Goal: Find specific fact: Find specific fact

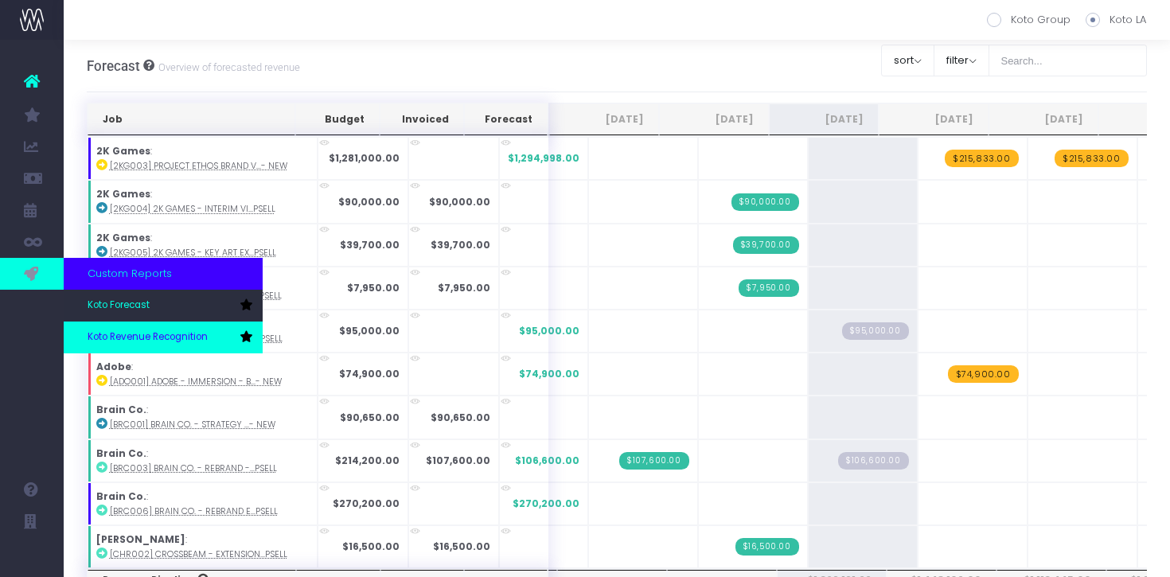
click at [122, 332] on span "Koto Revenue Recognition" at bounding box center [148, 337] width 120 height 14
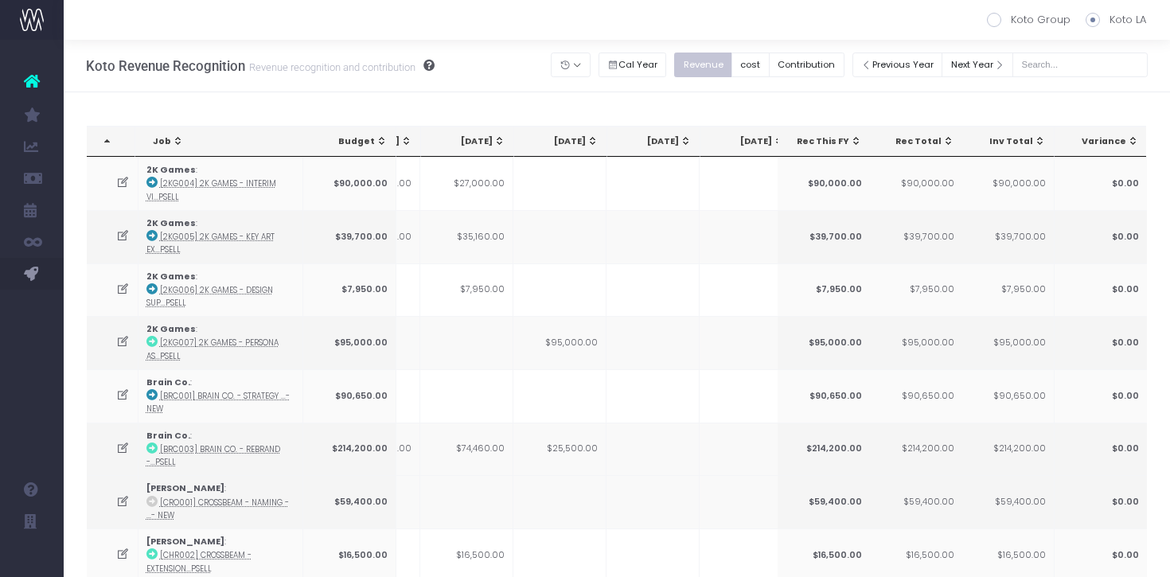
click at [580, 145] on div "[DATE]" at bounding box center [564, 141] width 70 height 13
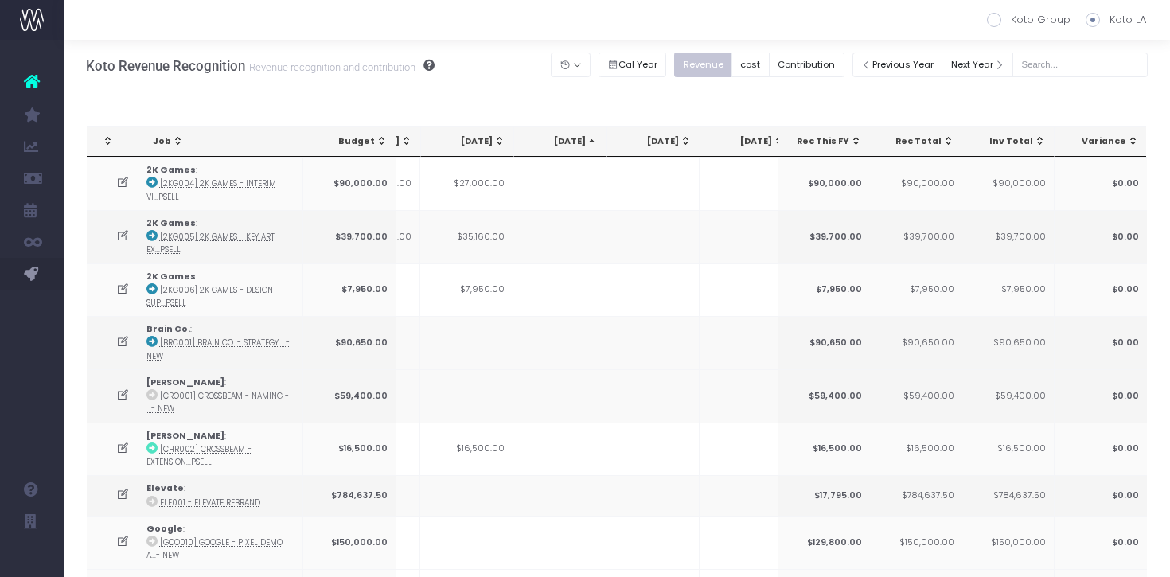
click at [580, 145] on div "[DATE]" at bounding box center [564, 141] width 70 height 13
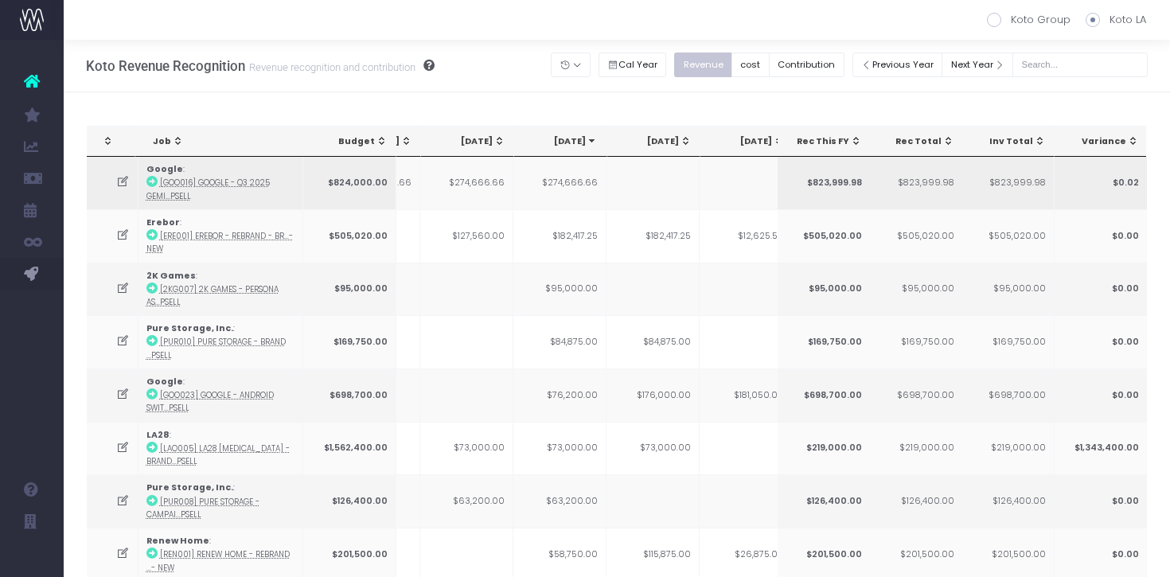
click at [564, 187] on td "$274,666.66" at bounding box center [560, 183] width 93 height 53
copy td "274,666.66"
click at [568, 185] on td "$274,666.66" at bounding box center [560, 183] width 93 height 53
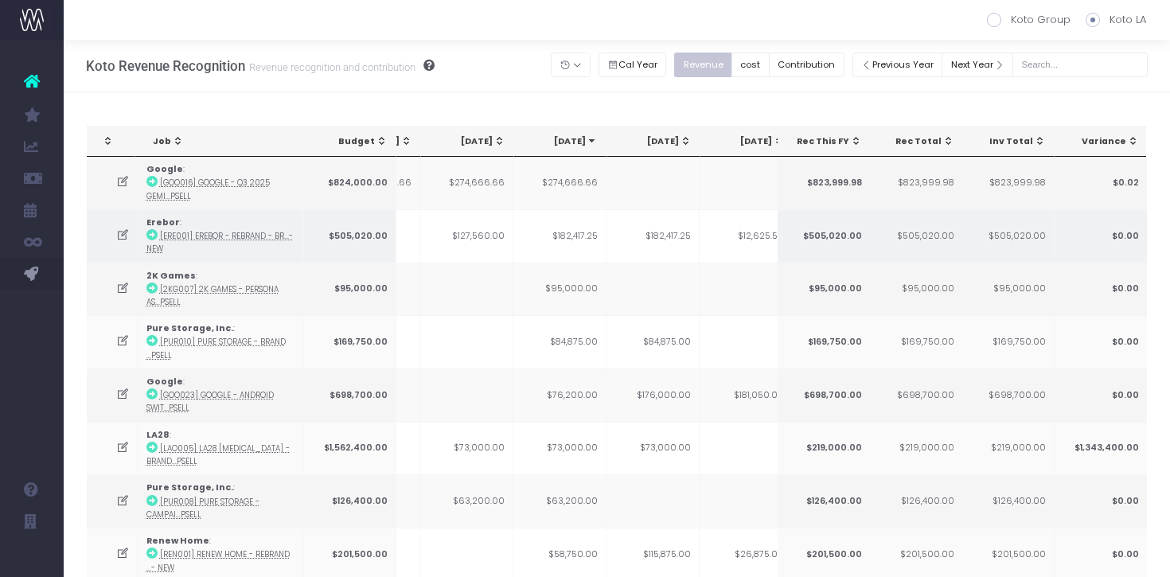
click at [573, 232] on td "$182,417.25" at bounding box center [560, 235] width 93 height 53
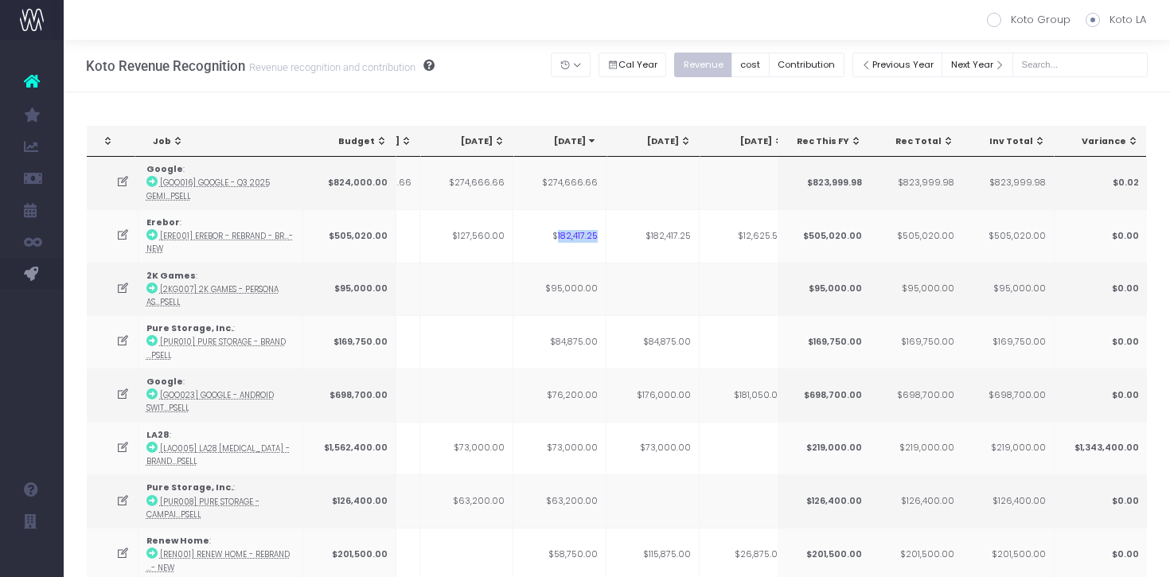
copy td "182,417.25"
click at [586, 286] on td "$95,000.00" at bounding box center [560, 289] width 93 height 53
copy td "95,000.00"
click at [119, 283] on icon at bounding box center [123, 289] width 14 height 14
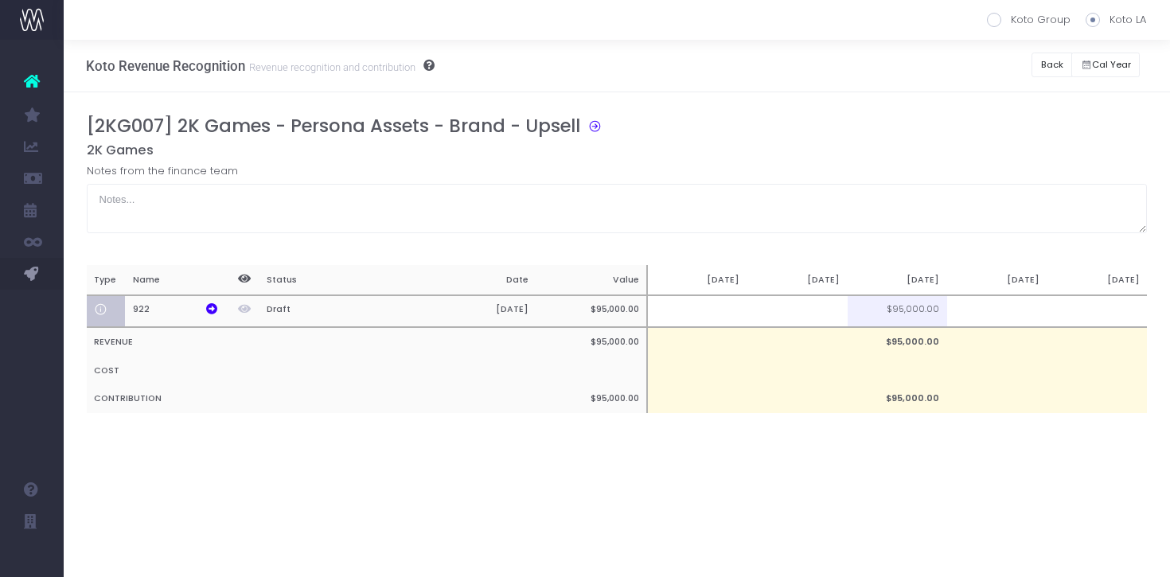
click at [279, 130] on h3 "[2KG007] 2K Games - Persona Assets - Brand - Upsell" at bounding box center [334, 125] width 494 height 21
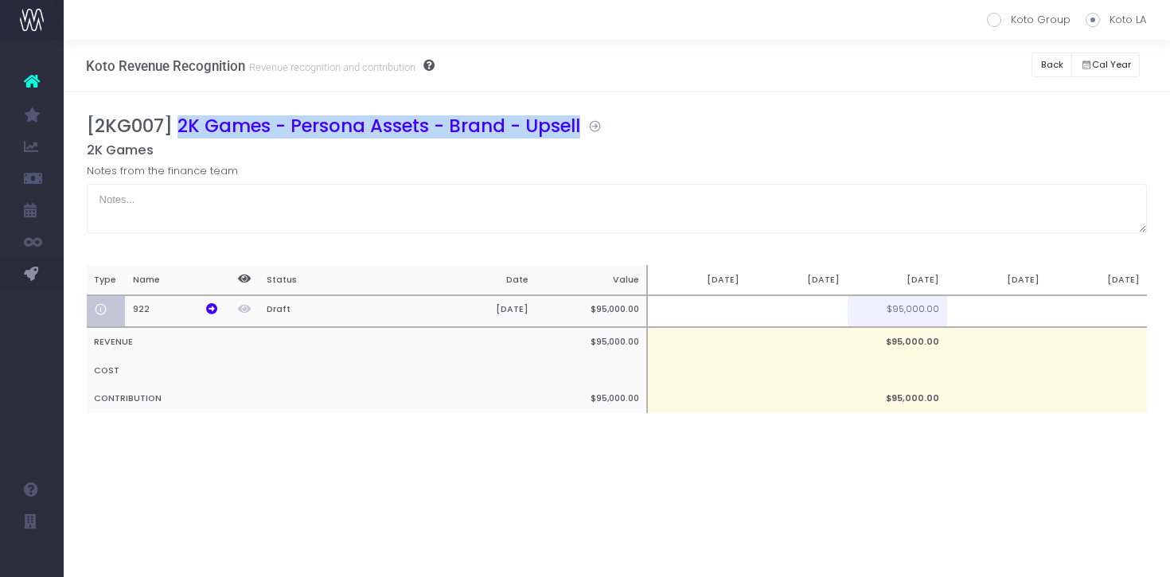
drag, startPoint x: 180, startPoint y: 124, endPoint x: 579, endPoint y: 117, distance: 399.0
click at [579, 117] on div "[2KG007] 2K Games - Persona Assets - Brand - Upsell" at bounding box center [623, 128] width 1073 height 27
copy div "2K Games - Persona Assets - Brand - Upsell"
drag, startPoint x: 1052, startPoint y: 62, endPoint x: 936, endPoint y: 33, distance: 119.0
click at [1052, 62] on button "Back" at bounding box center [1052, 65] width 41 height 25
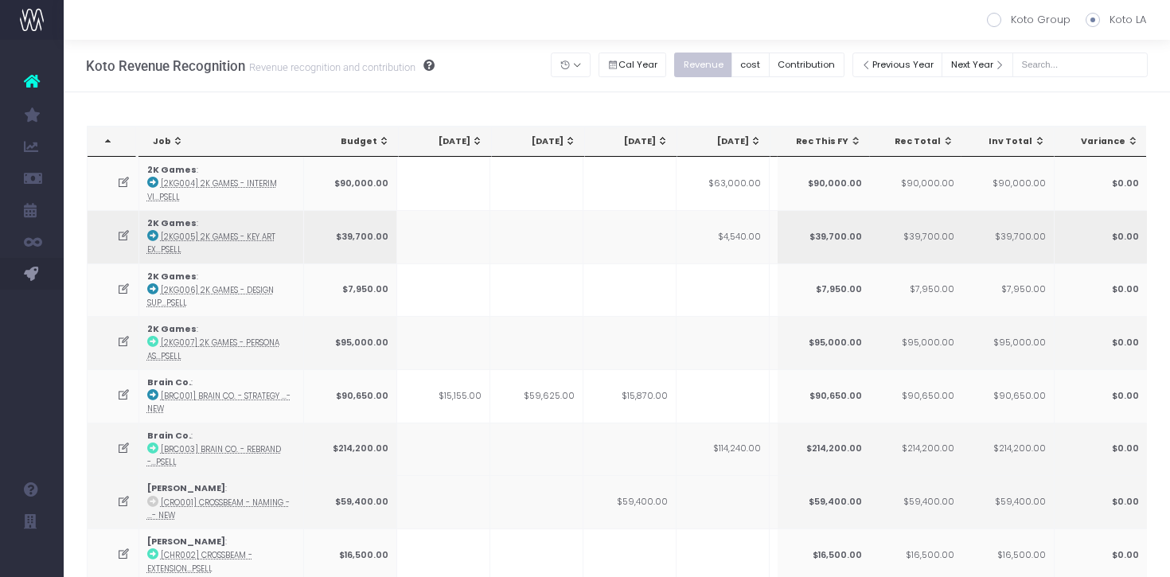
scroll to position [0, 233]
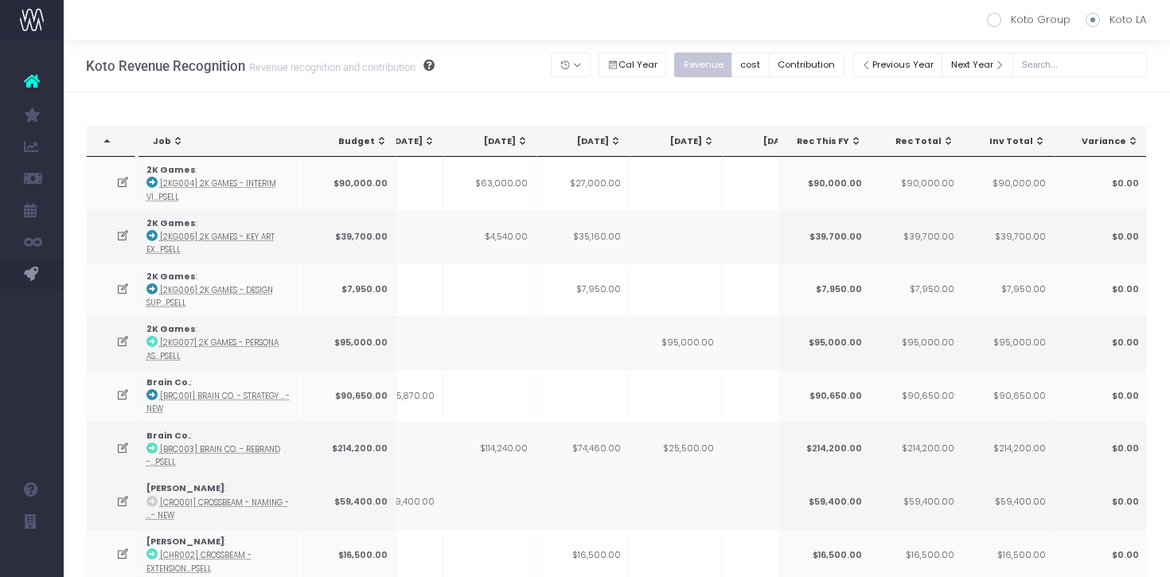
click at [693, 150] on th "[DATE]" at bounding box center [677, 142] width 93 height 30
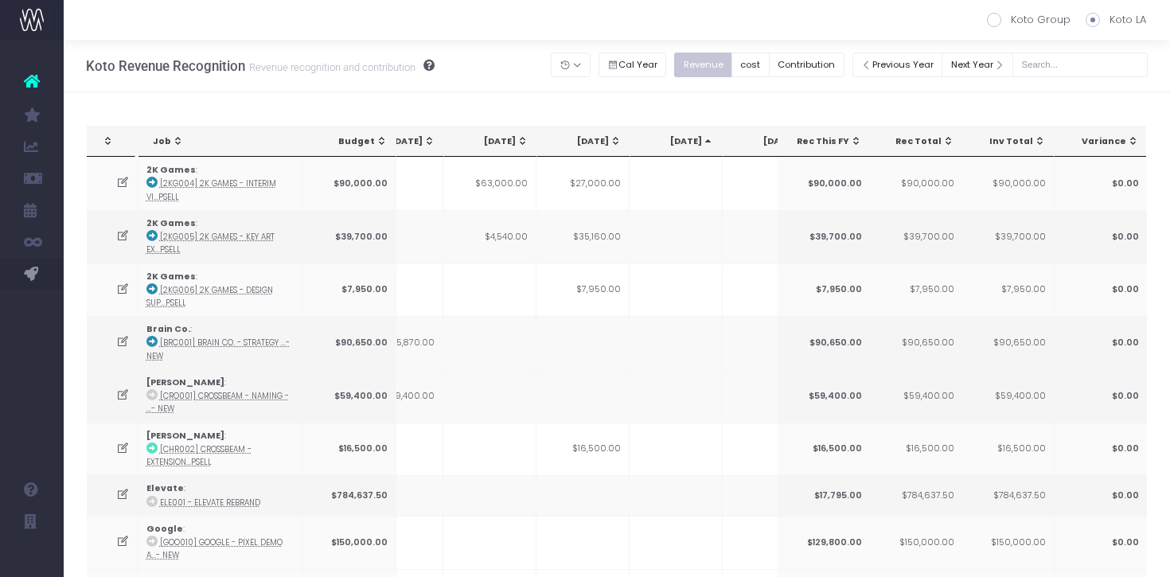
click at [693, 150] on th "[DATE]" at bounding box center [677, 142] width 93 height 30
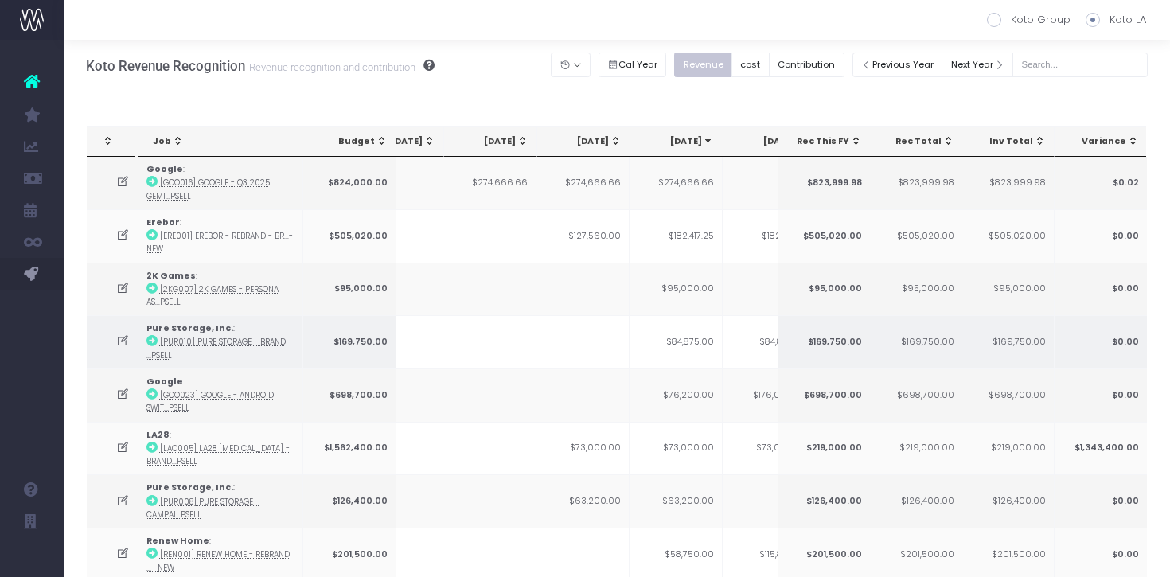
click at [690, 336] on td "$84,875.00" at bounding box center [676, 341] width 93 height 53
copy td "84,875.00"
click at [154, 341] on icon at bounding box center [151, 340] width 11 height 11
click at [129, 342] on icon at bounding box center [123, 341] width 14 height 14
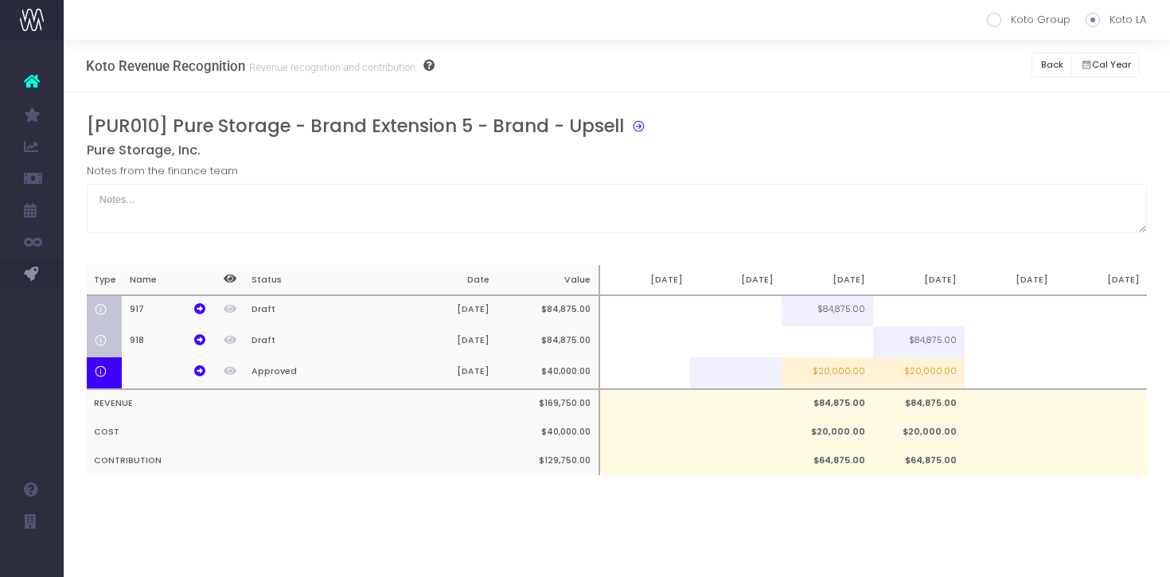
click at [245, 122] on h3 "[PUR010] Pure Storage - Brand Extension 5 - Brand - Upsell" at bounding box center [355, 125] width 537 height 21
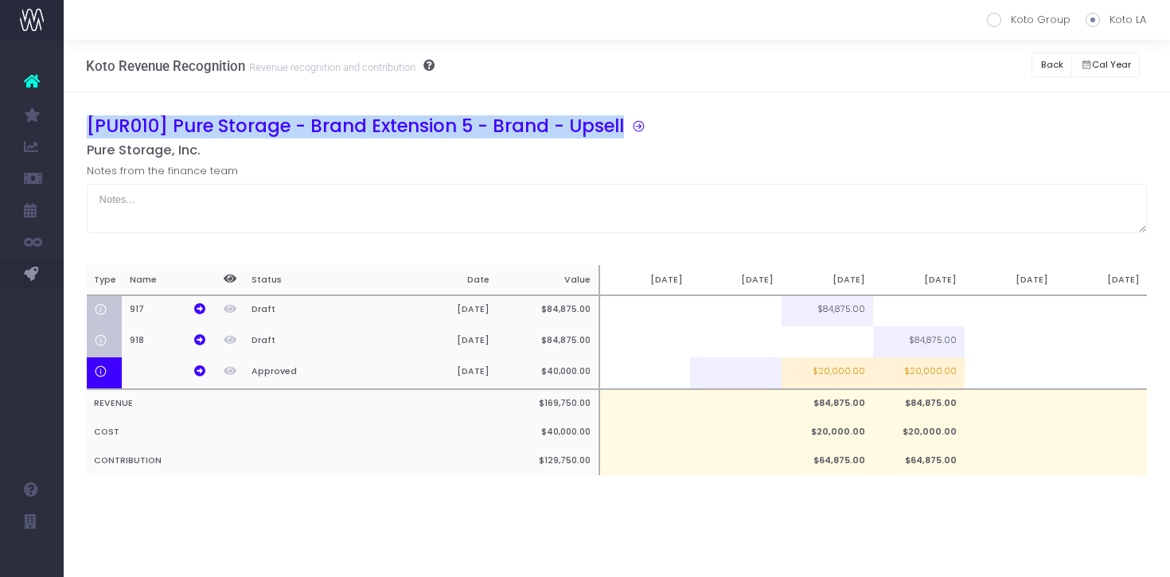
click at [245, 122] on h3 "[PUR010] Pure Storage - Brand Extension 5 - Brand - Upsell" at bounding box center [355, 125] width 537 height 21
copy div "[PUR010] Pure Storage - Brand Extension 5 - Brand - Upsell"
click at [1045, 64] on button "Back" at bounding box center [1052, 65] width 41 height 25
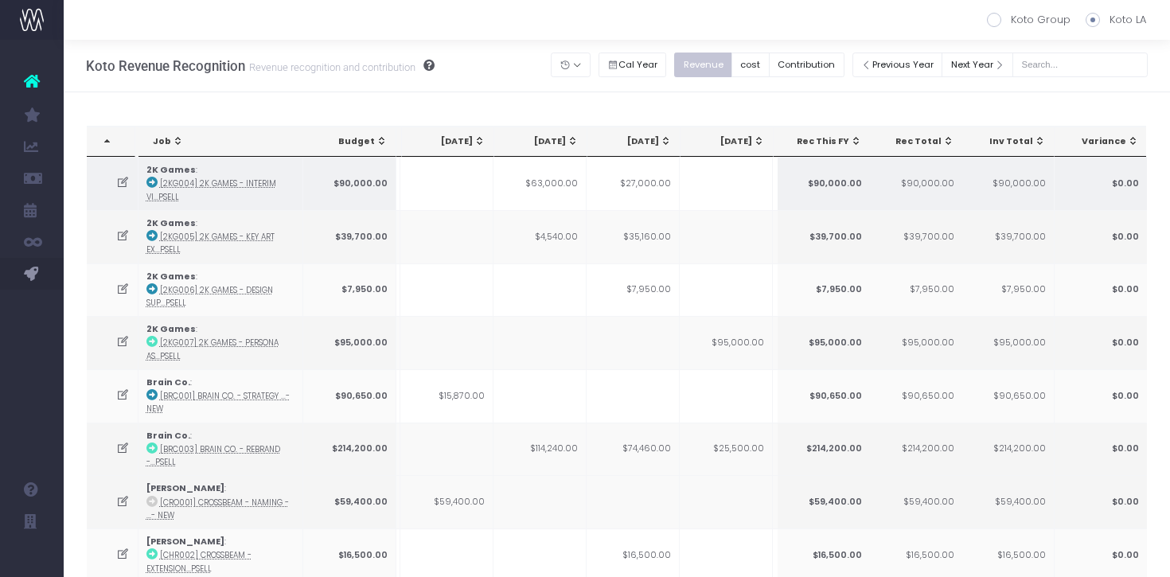
scroll to position [0, 442]
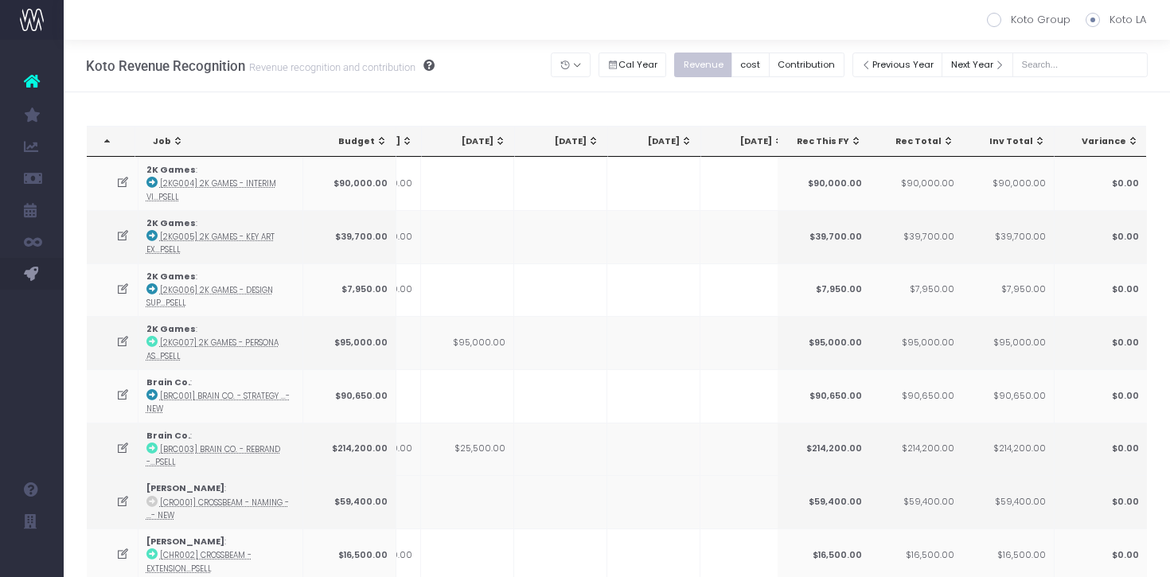
click at [479, 139] on div "[DATE]" at bounding box center [471, 141] width 70 height 13
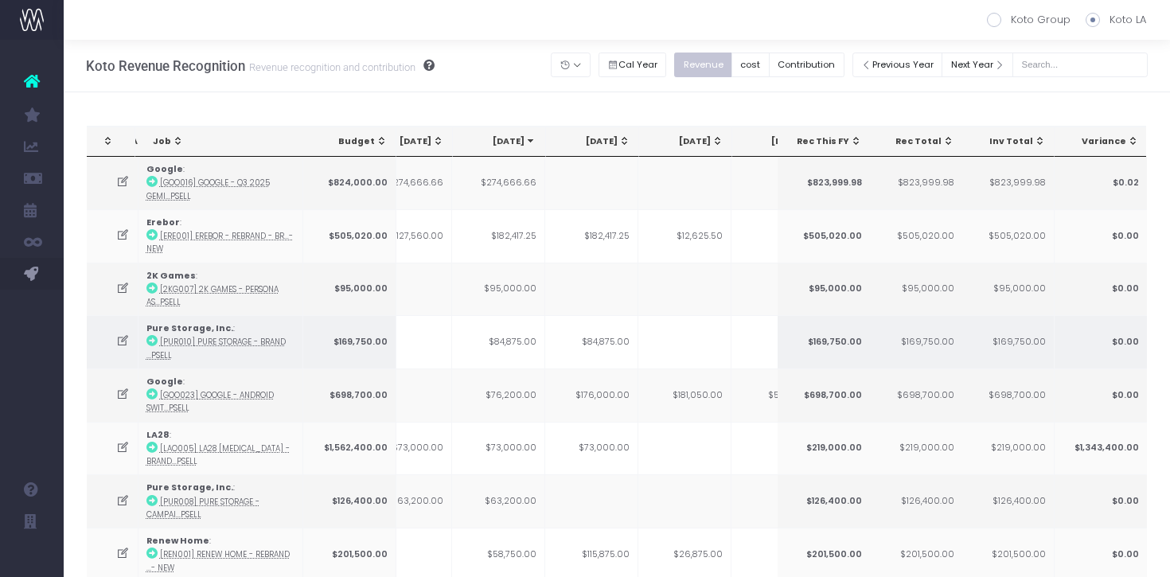
scroll to position [0, 0]
click at [516, 338] on td "$84,875.00" at bounding box center [501, 341] width 93 height 53
copy td "84,875.00"
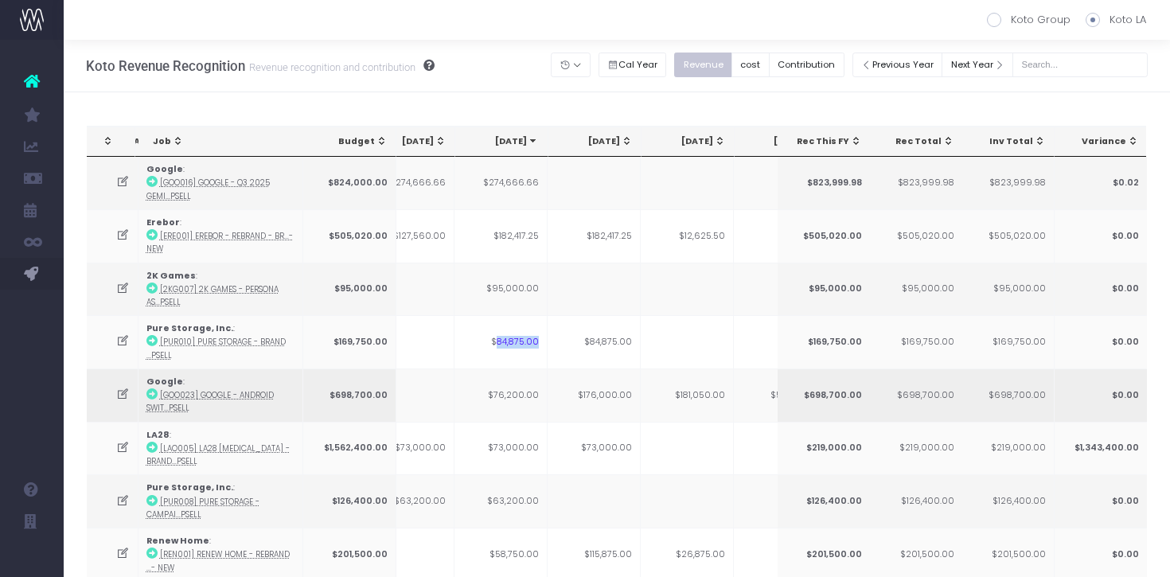
click at [526, 388] on td "$76,200.00" at bounding box center [501, 395] width 93 height 53
click at [123, 397] on icon at bounding box center [123, 395] width 14 height 14
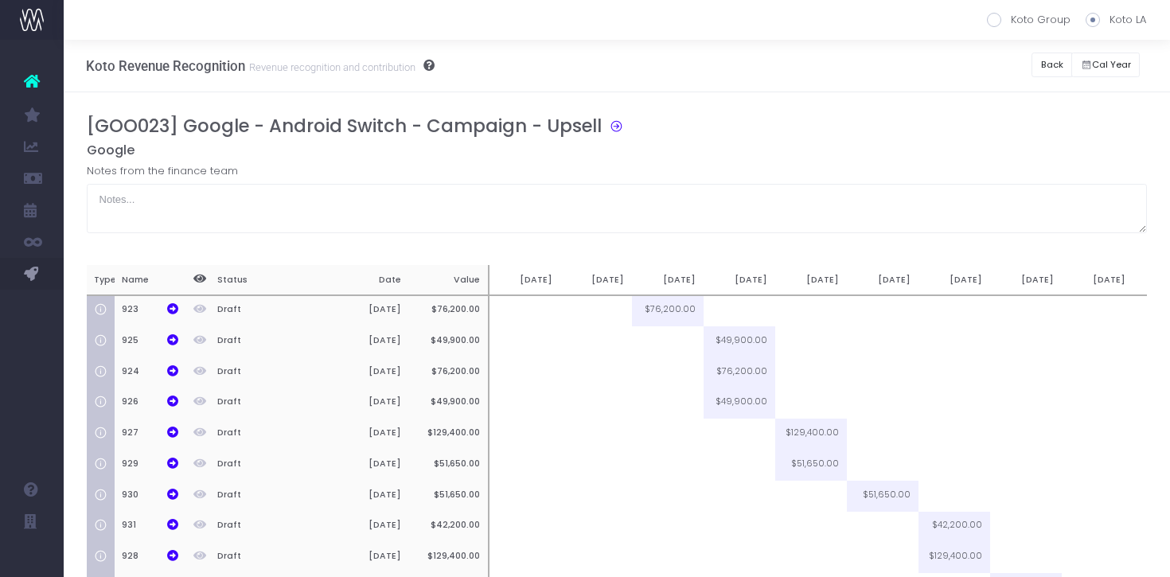
click at [244, 122] on h3 "[GOO023] Google - Android Switch - Campaign - Upsell" at bounding box center [344, 125] width 515 height 21
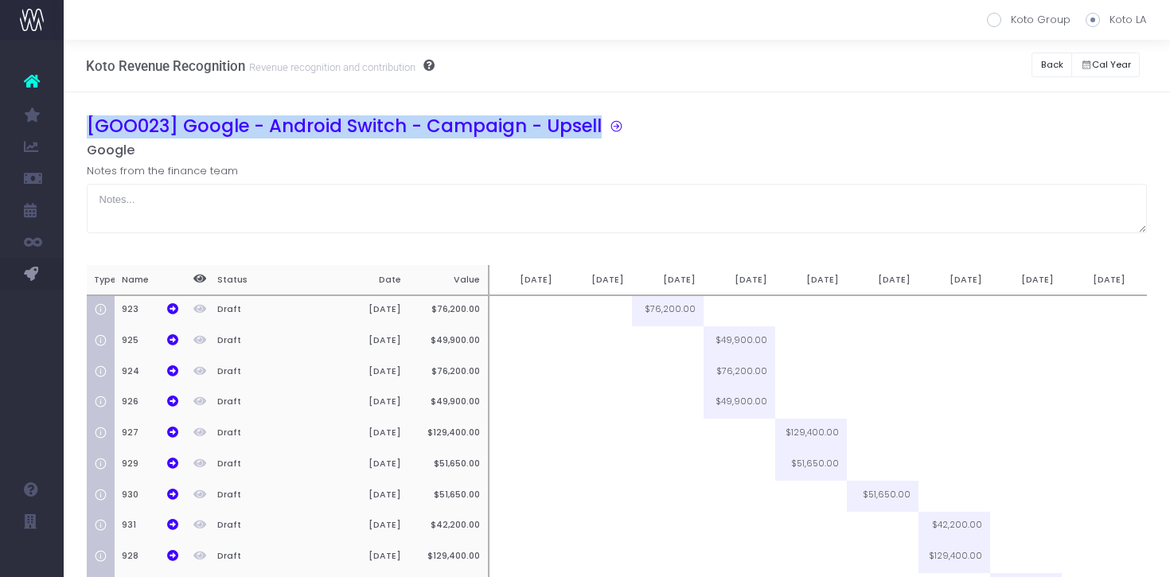
click at [244, 122] on h3 "[GOO023] Google - Android Switch - Campaign - Upsell" at bounding box center [344, 125] width 515 height 21
copy div "[GOO023] Google - Android Switch - Campaign - Upsell"
click at [1049, 58] on button "Back" at bounding box center [1052, 65] width 41 height 25
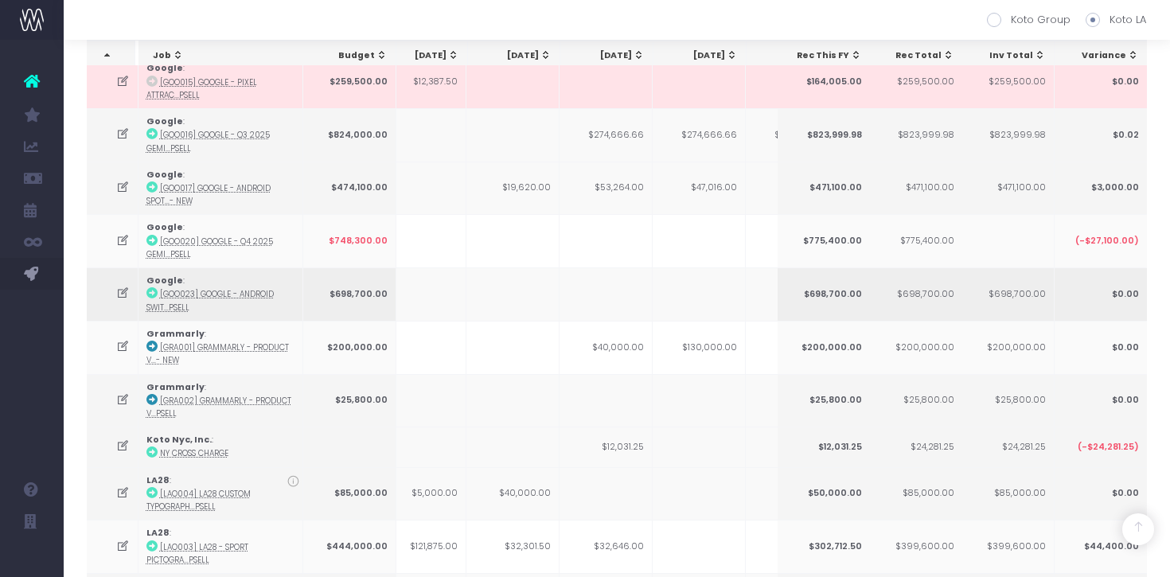
scroll to position [0, 186]
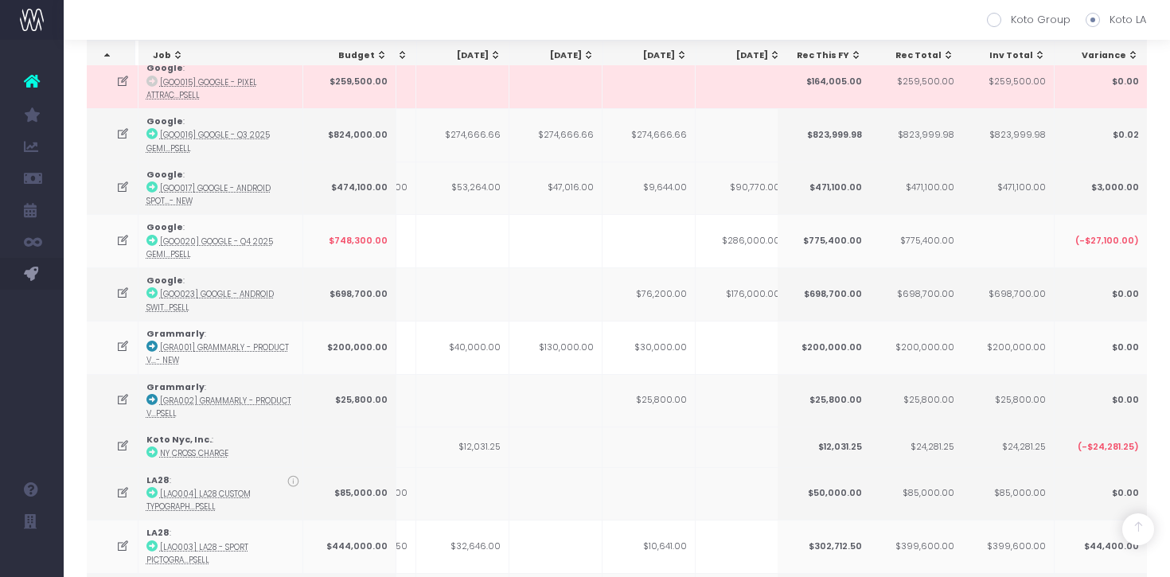
click at [674, 56] on div "[DATE]" at bounding box center [653, 55] width 70 height 13
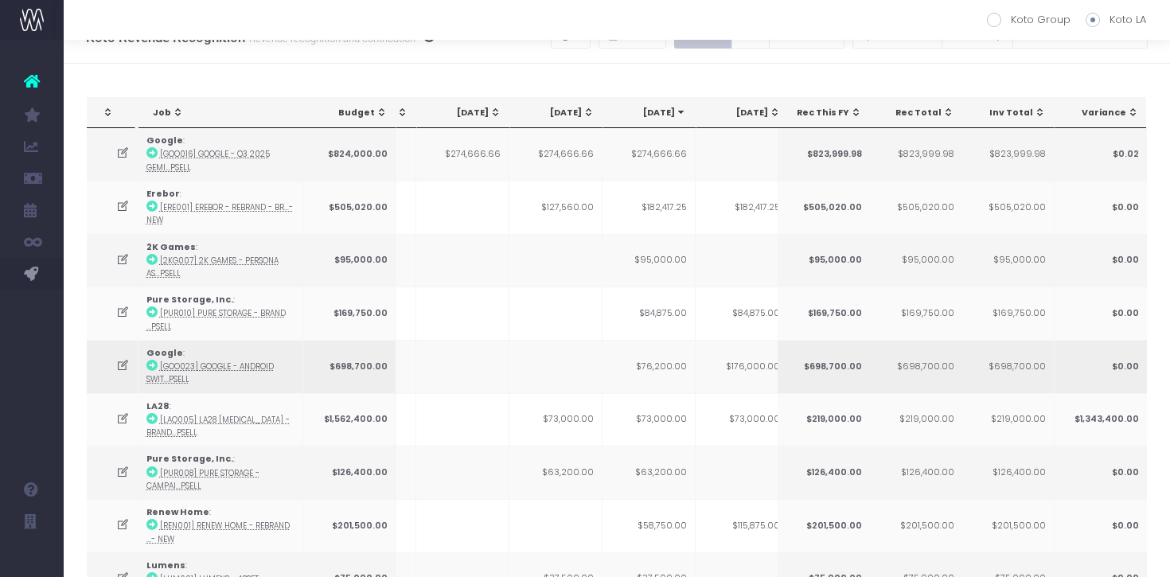
click at [670, 364] on td "$76,200.00" at bounding box center [649, 366] width 93 height 53
copy td "76,200.00"
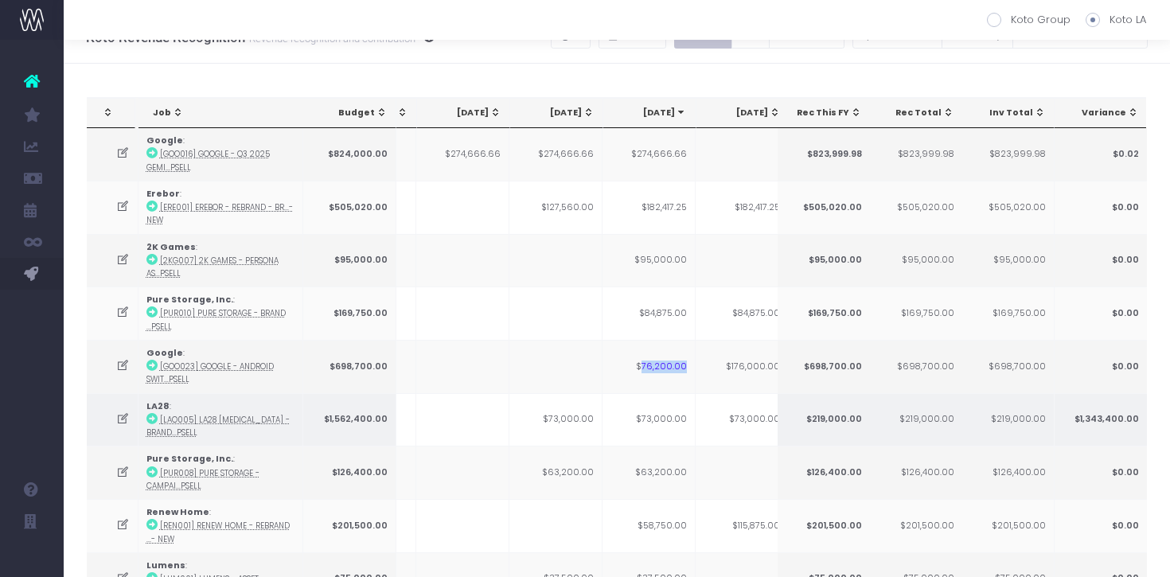
click at [669, 414] on td "$73,000.00" at bounding box center [649, 419] width 93 height 53
copy td "73,000.00"
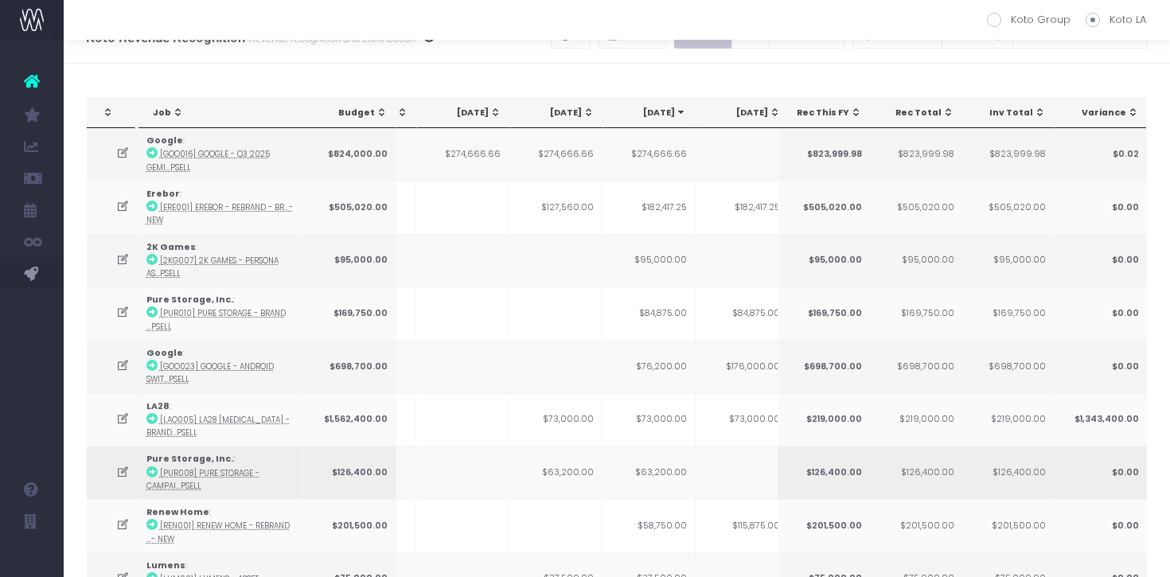
click at [670, 468] on td "$63,200.00" at bounding box center [649, 472] width 93 height 53
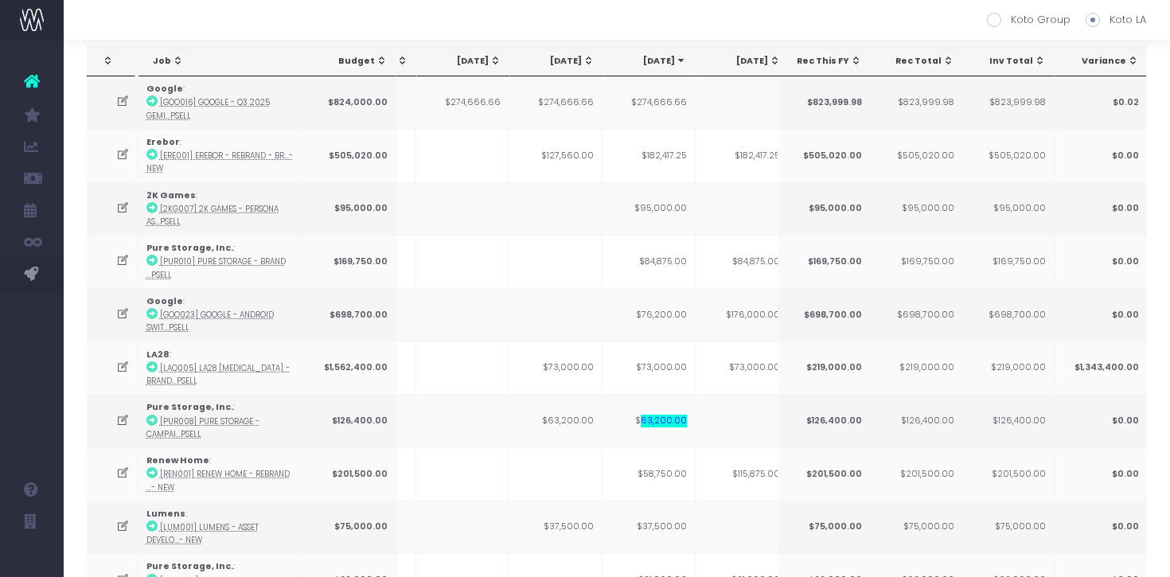
scroll to position [89, 0]
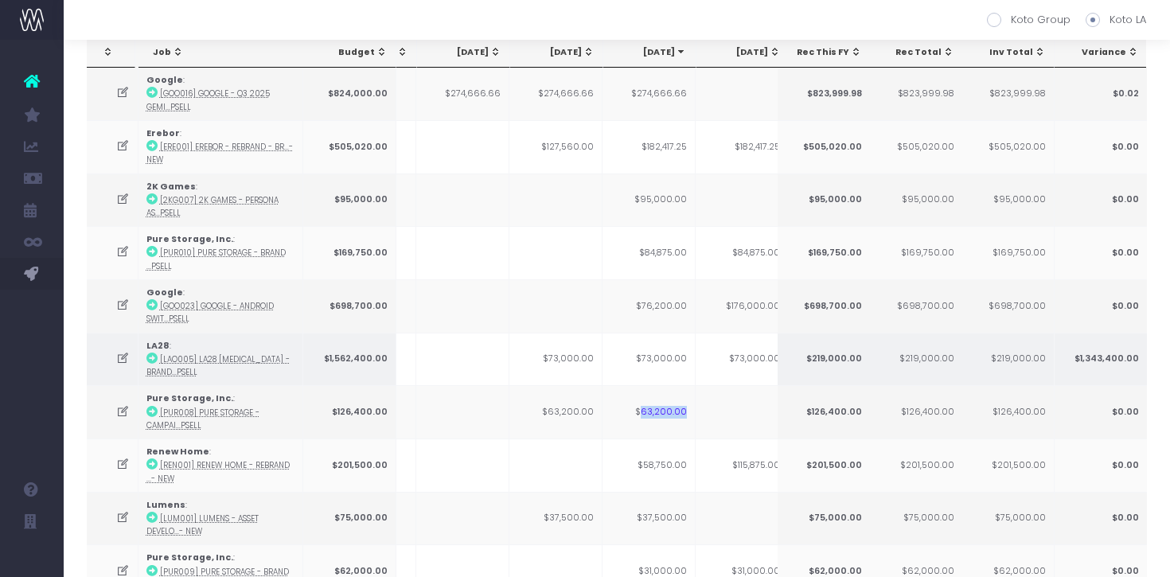
click at [669, 359] on td "$73,000.00" at bounding box center [649, 359] width 93 height 53
